Goal: Task Accomplishment & Management: Use online tool/utility

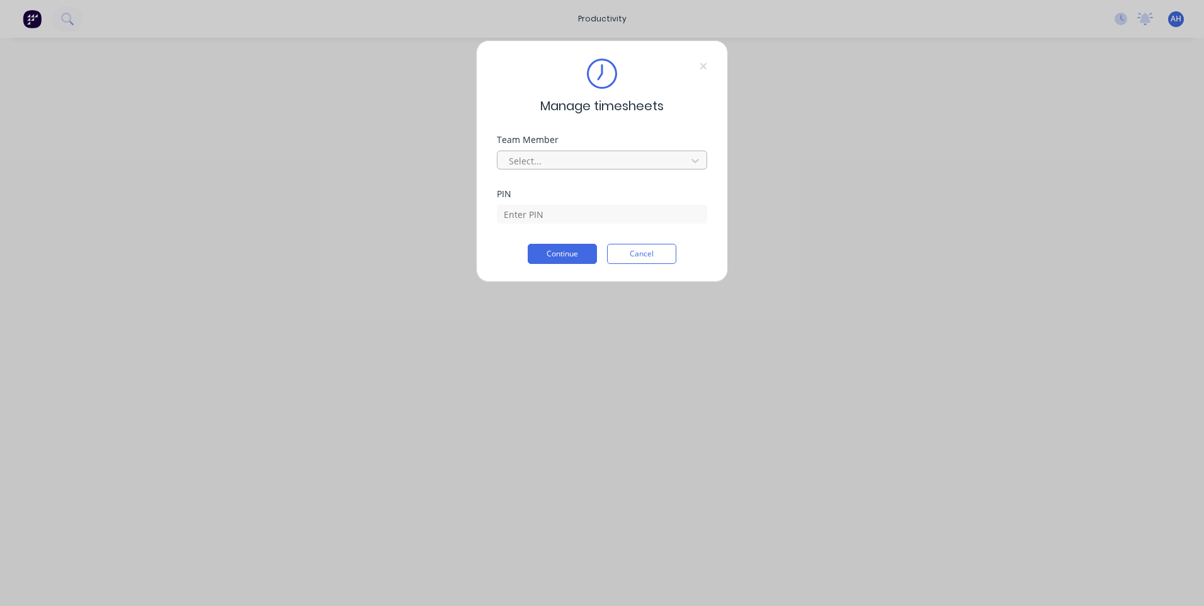
click at [591, 151] on div "Select..." at bounding box center [602, 160] width 210 height 19
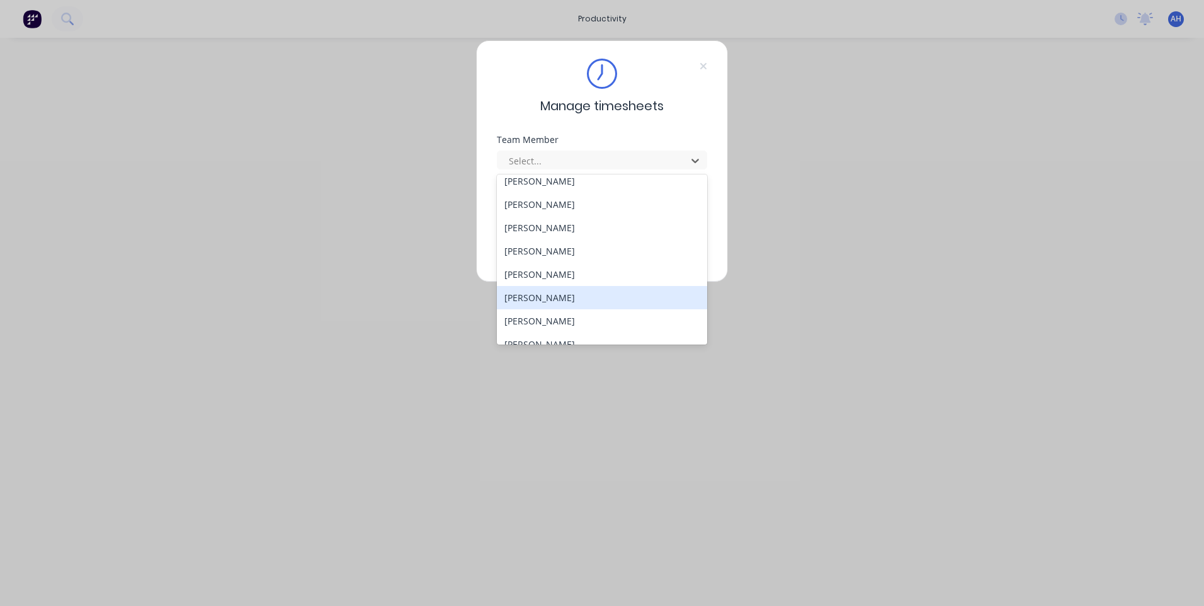
scroll to position [674, 0]
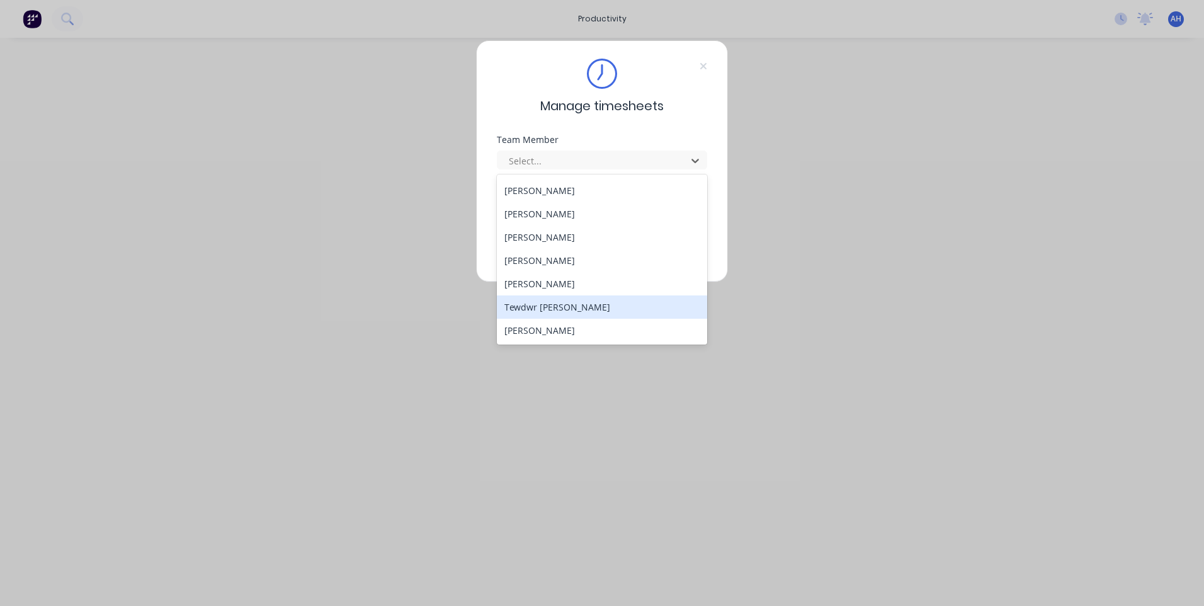
click at [524, 314] on div "Tewdwr [PERSON_NAME]" at bounding box center [602, 306] width 210 height 23
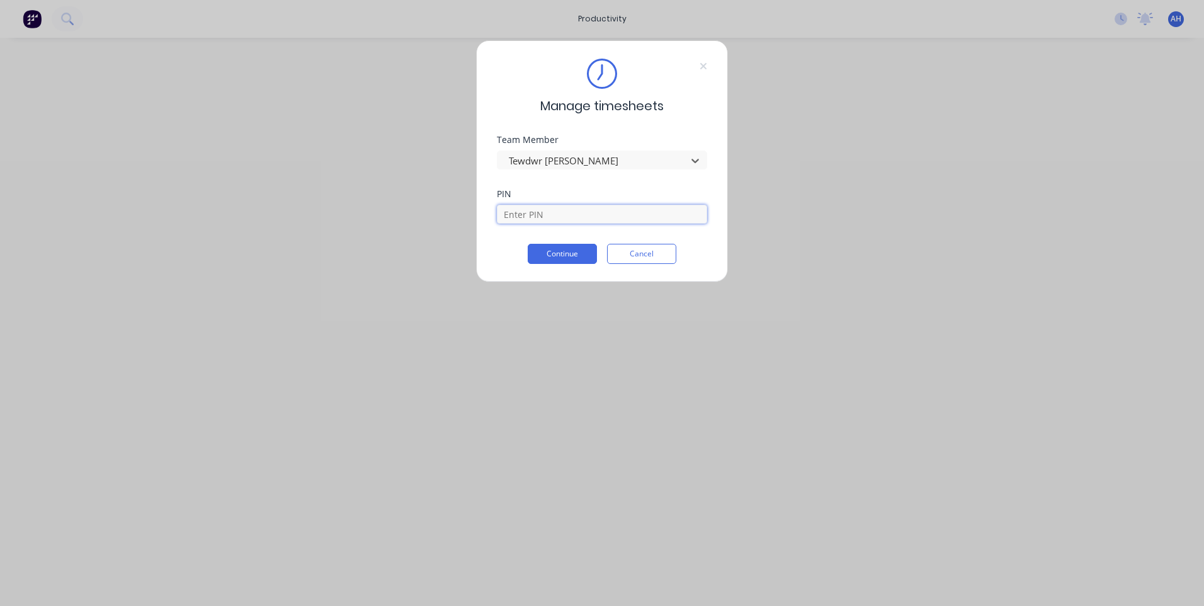
click at [545, 212] on input at bounding box center [602, 214] width 210 height 19
type input "2711"
click at [528, 244] on button "Continue" at bounding box center [562, 254] width 69 height 20
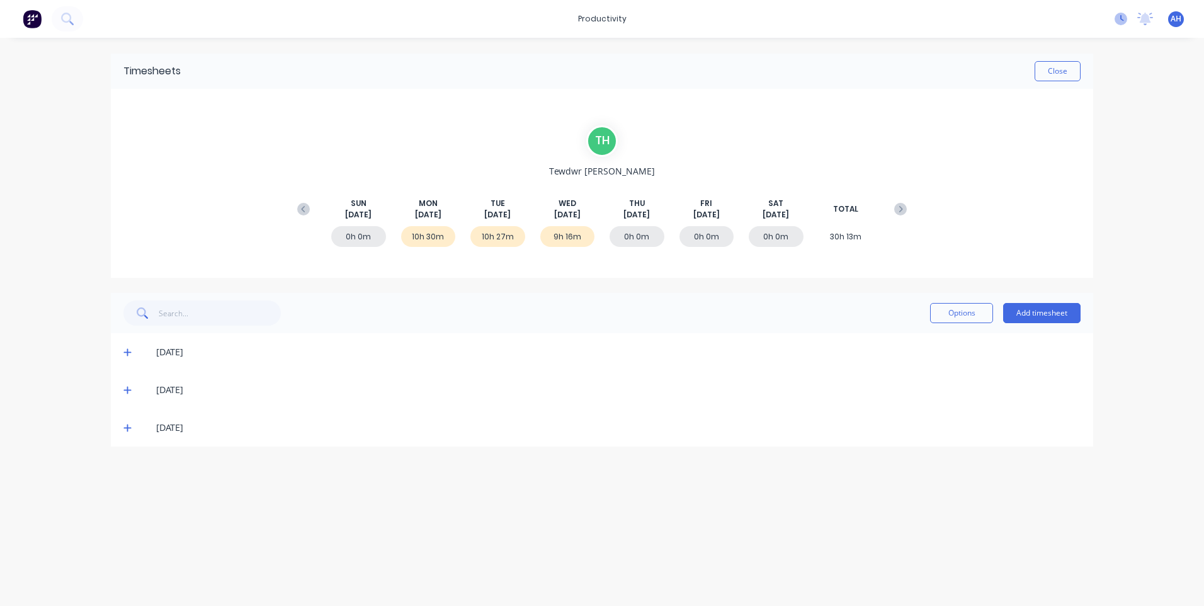
click at [1127, 15] on icon at bounding box center [1121, 19] width 13 height 13
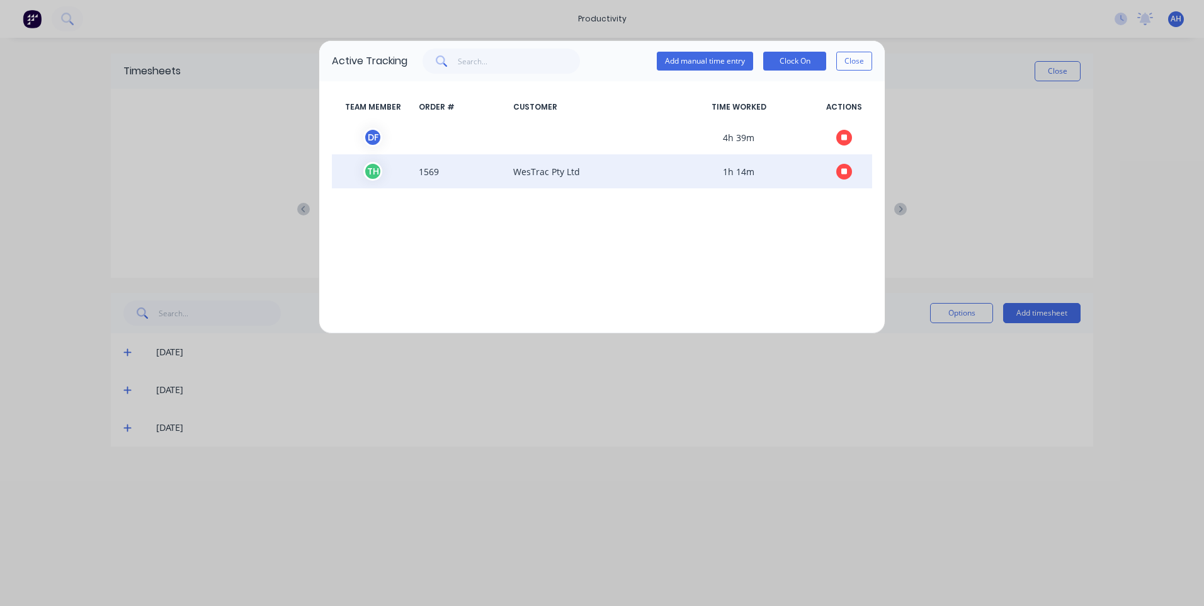
click at [842, 177] on button "button" at bounding box center [845, 172] width 16 height 16
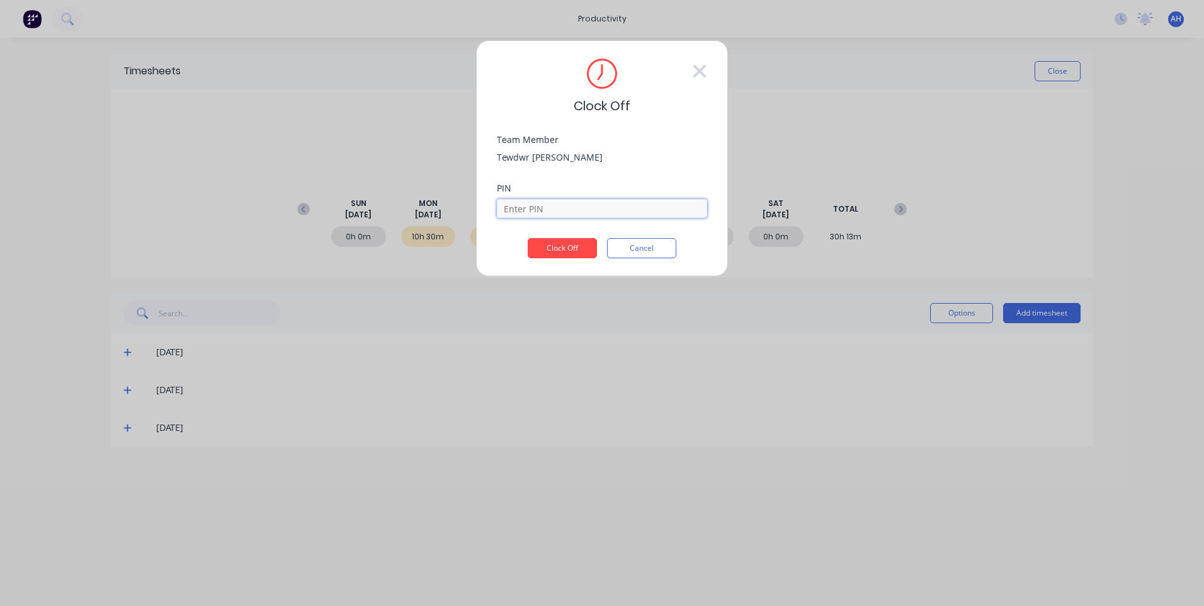
click at [615, 203] on input at bounding box center [602, 208] width 210 height 19
type input "2711"
click at [528, 238] on button "Clock Off" at bounding box center [562, 248] width 69 height 20
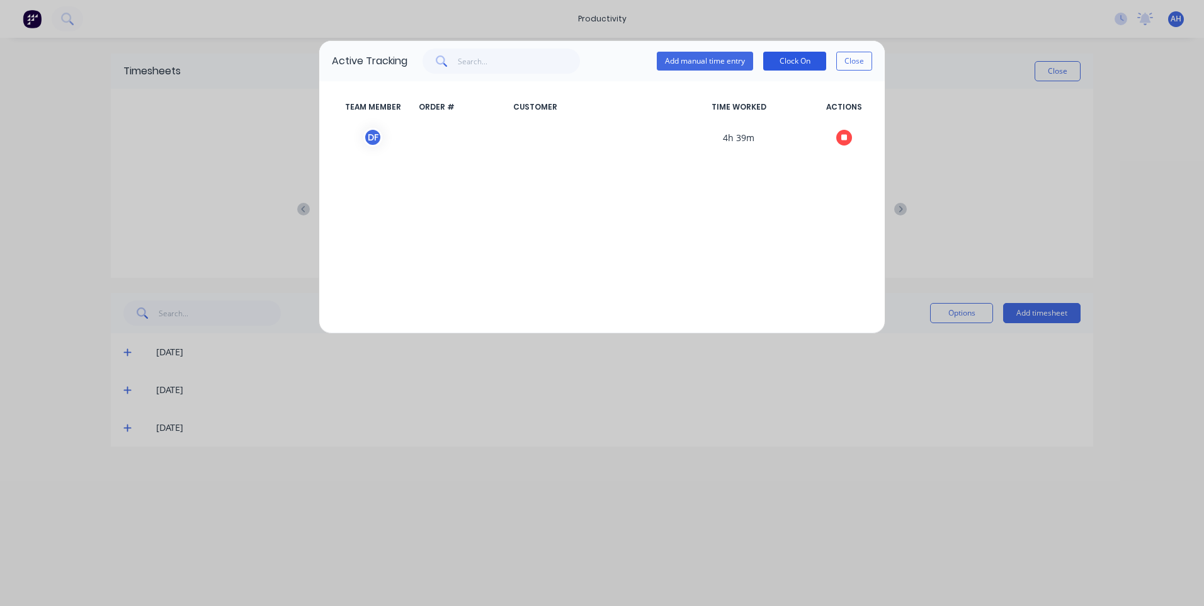
click at [772, 62] on button "Clock On" at bounding box center [794, 61] width 63 height 19
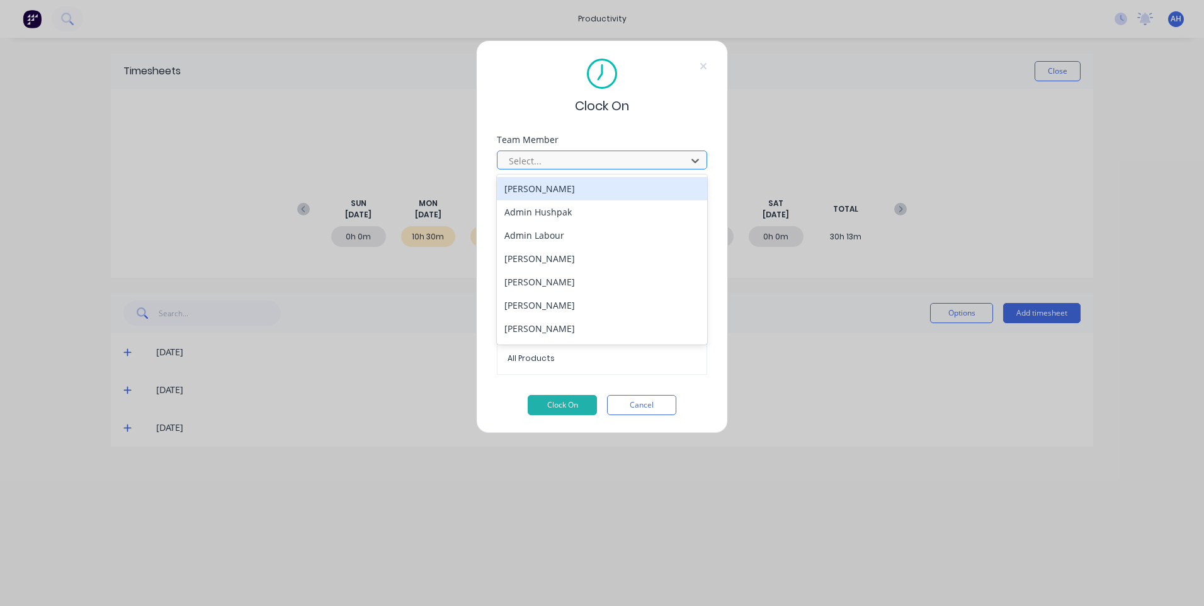
click at [506, 163] on div "Select..." at bounding box center [594, 160] width 180 height 19
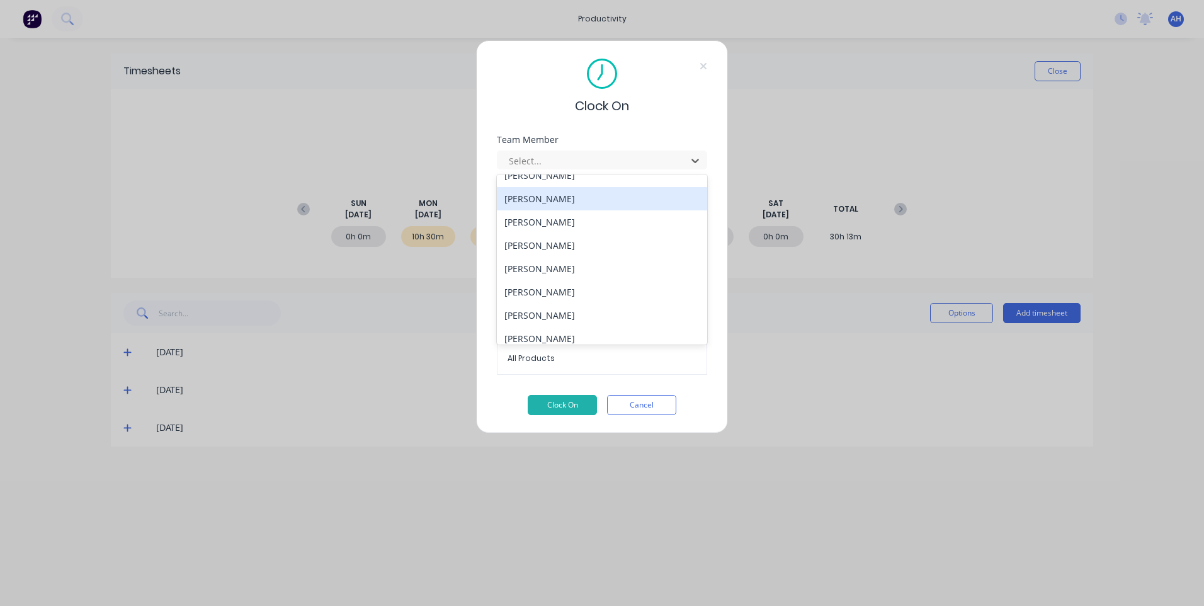
scroll to position [674, 0]
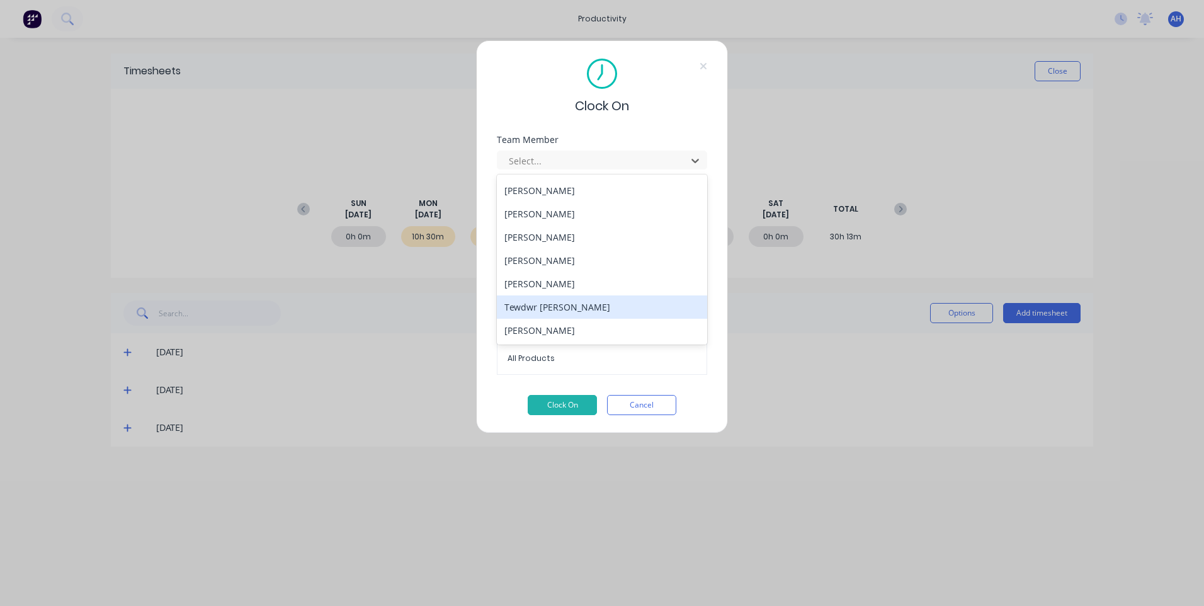
click at [546, 306] on div "Tewdwr [PERSON_NAME]" at bounding box center [602, 306] width 210 height 23
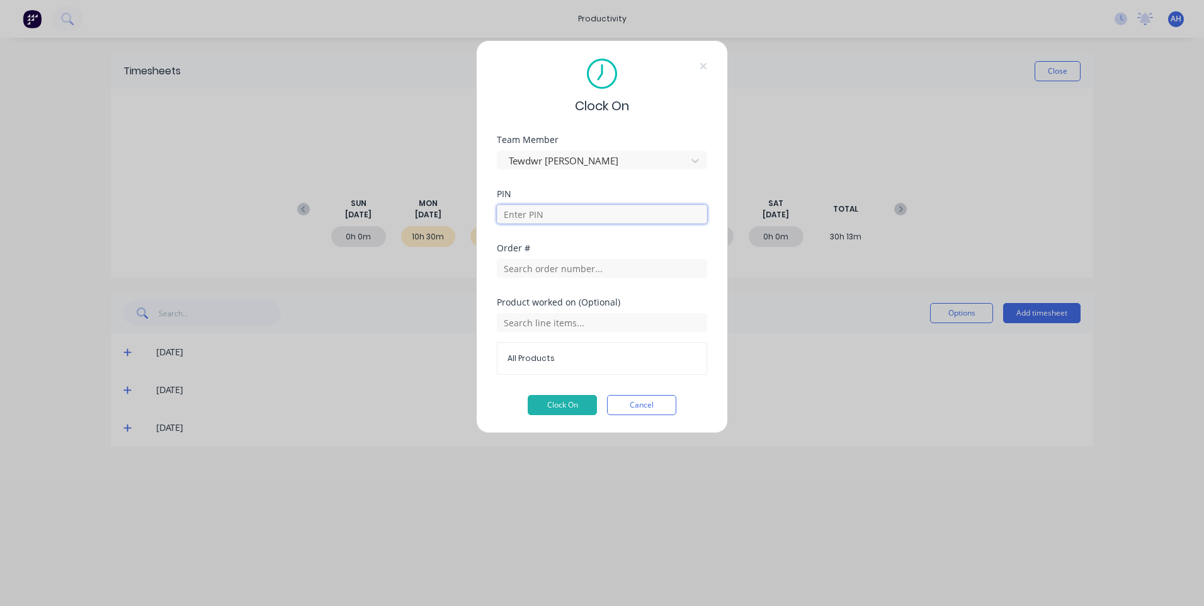
click at [563, 206] on input at bounding box center [602, 214] width 210 height 19
type input "2711"
click at [606, 266] on input "text" at bounding box center [602, 268] width 210 height 19
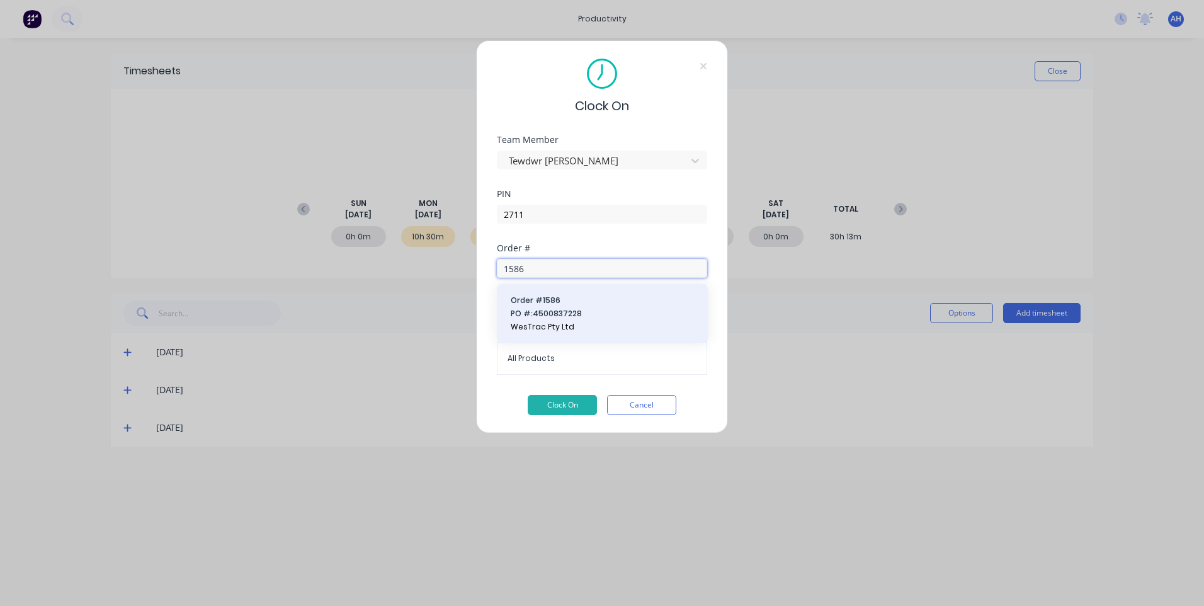
type input "1586"
click at [559, 311] on span "PO #: 4500837228" at bounding box center [602, 313] width 183 height 11
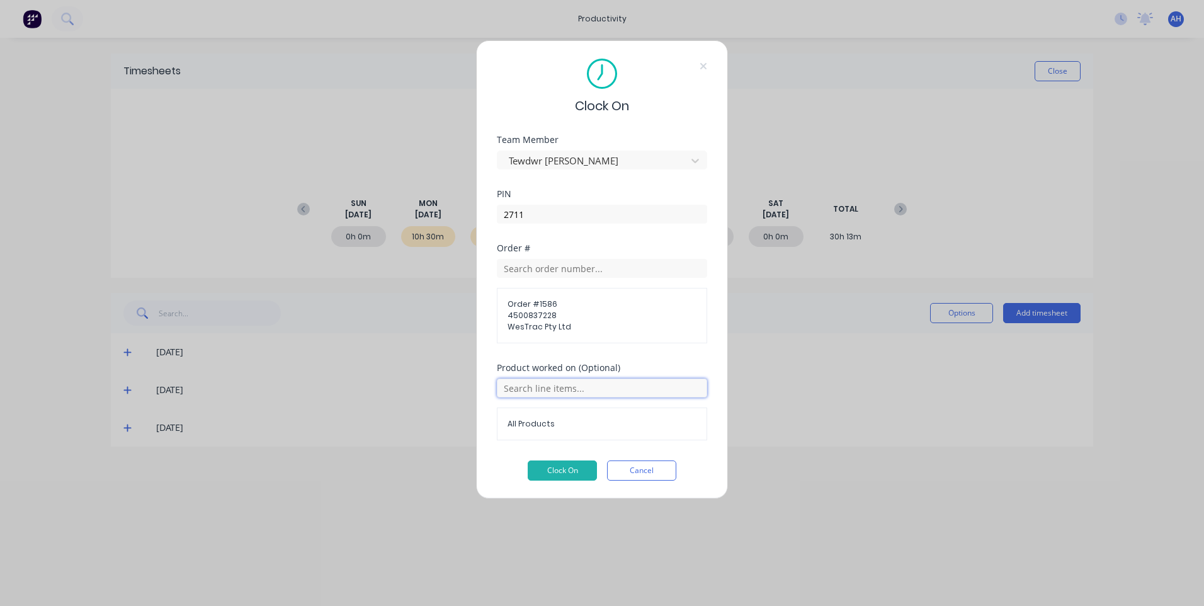
click at [563, 392] on input "text" at bounding box center [602, 388] width 210 height 19
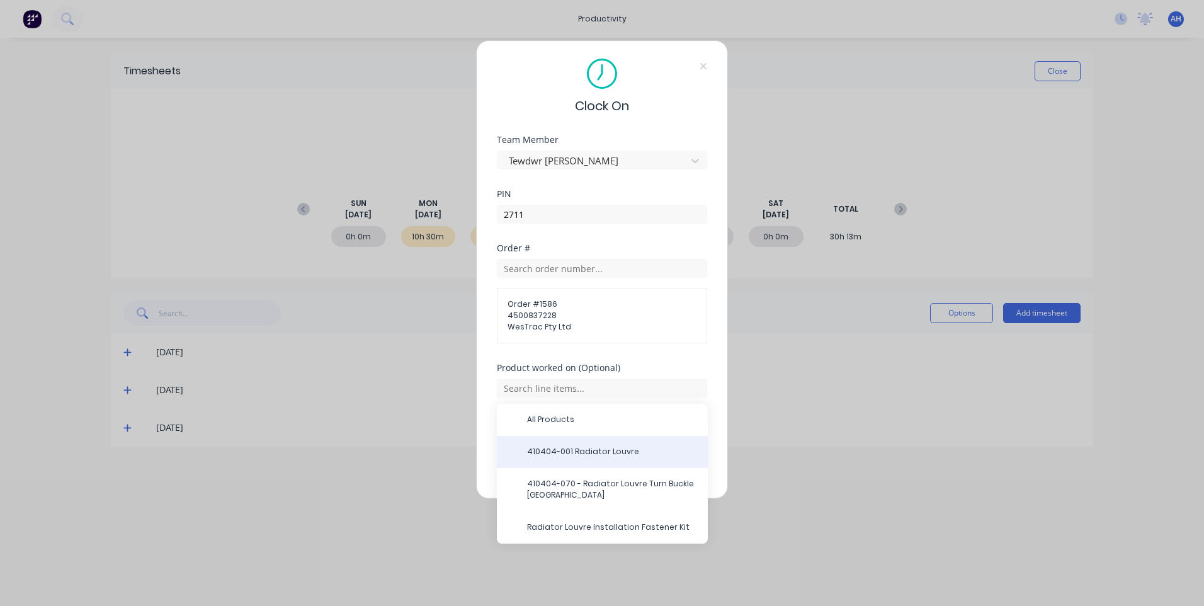
click at [618, 452] on span "410404-001 Radiator Louvre" at bounding box center [612, 451] width 171 height 11
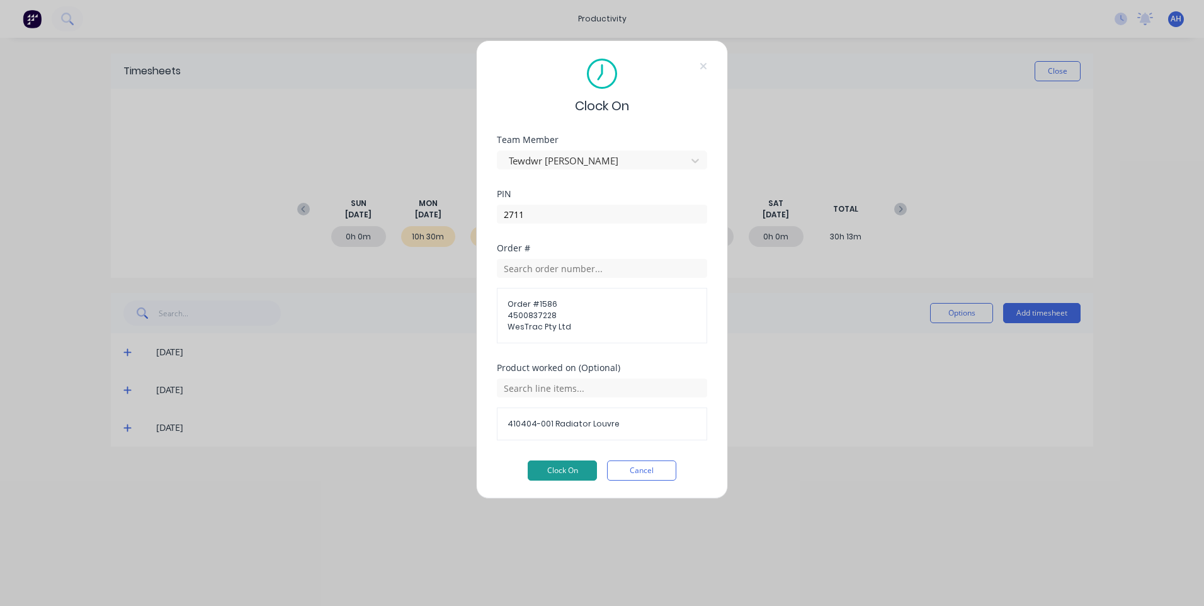
click at [564, 472] on button "Clock On" at bounding box center [562, 470] width 69 height 20
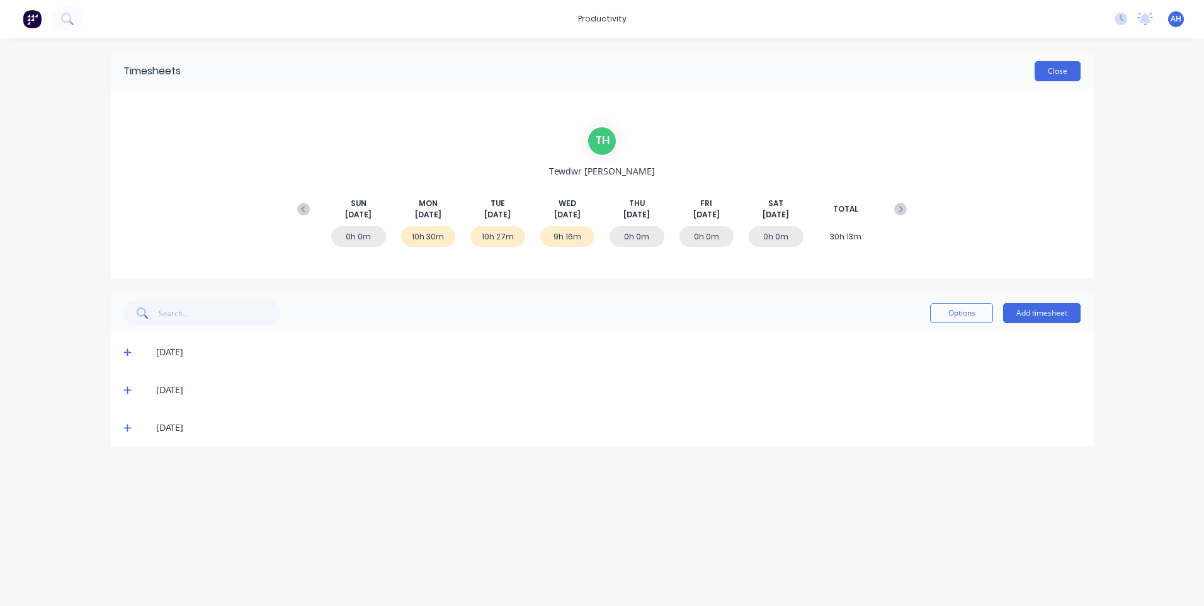
click at [1064, 71] on button "Close" at bounding box center [1058, 71] width 46 height 20
